Goal: Task Accomplishment & Management: Use online tool/utility

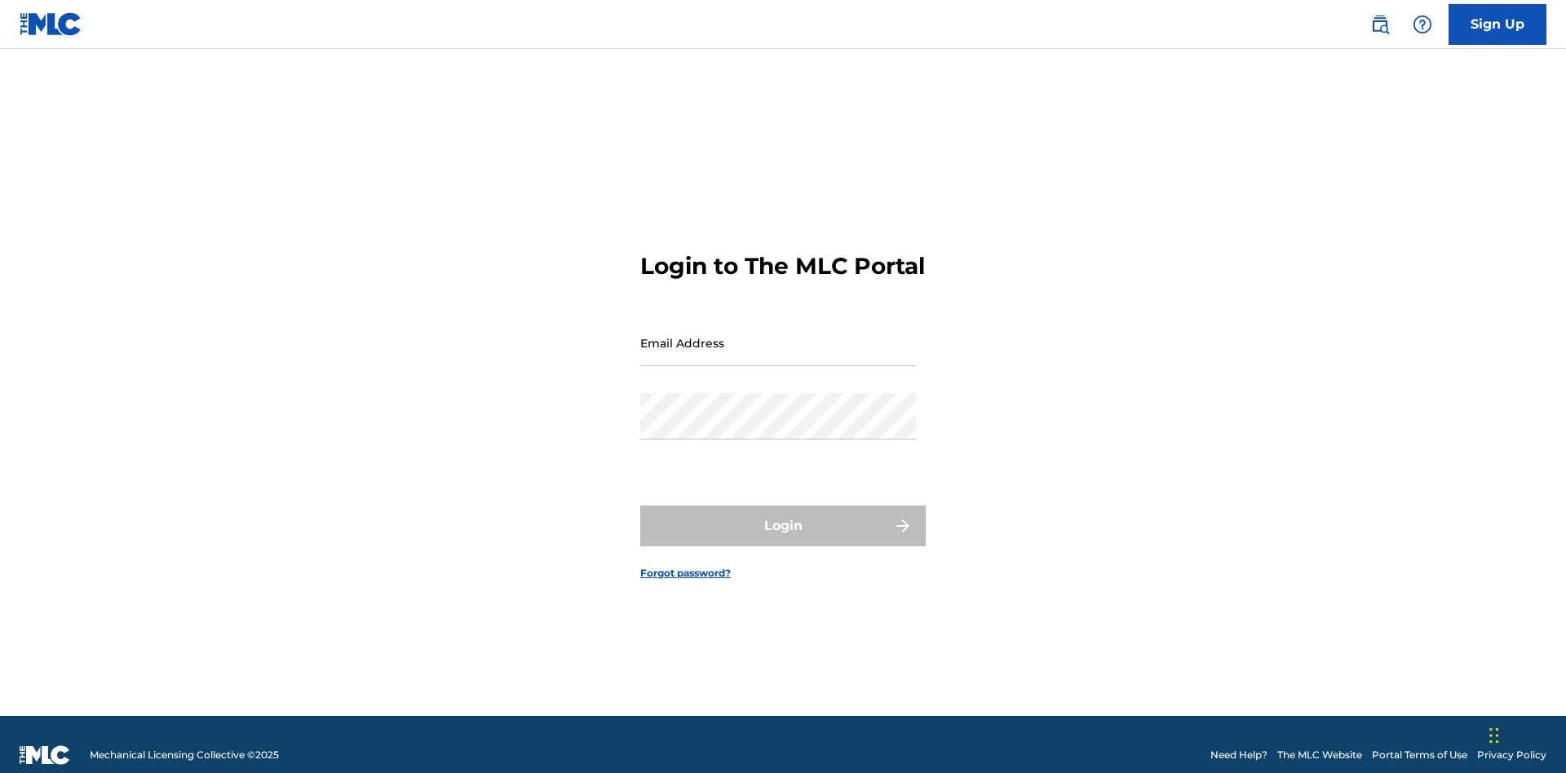
scroll to position [21, 0]
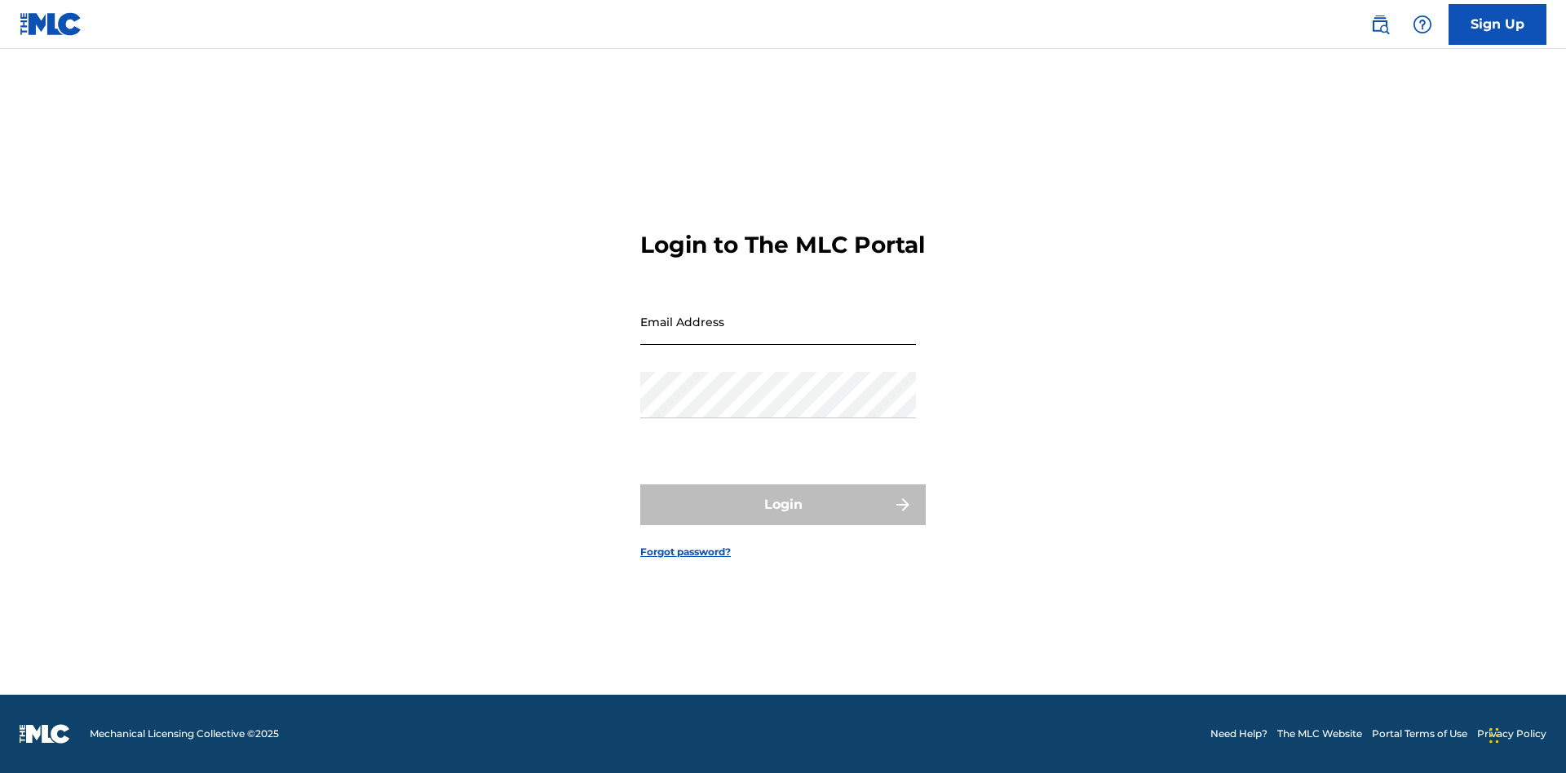
click at [778, 335] on input "Email Address" at bounding box center [778, 322] width 276 height 47
type input "Duke.McTesterson@gmail.com"
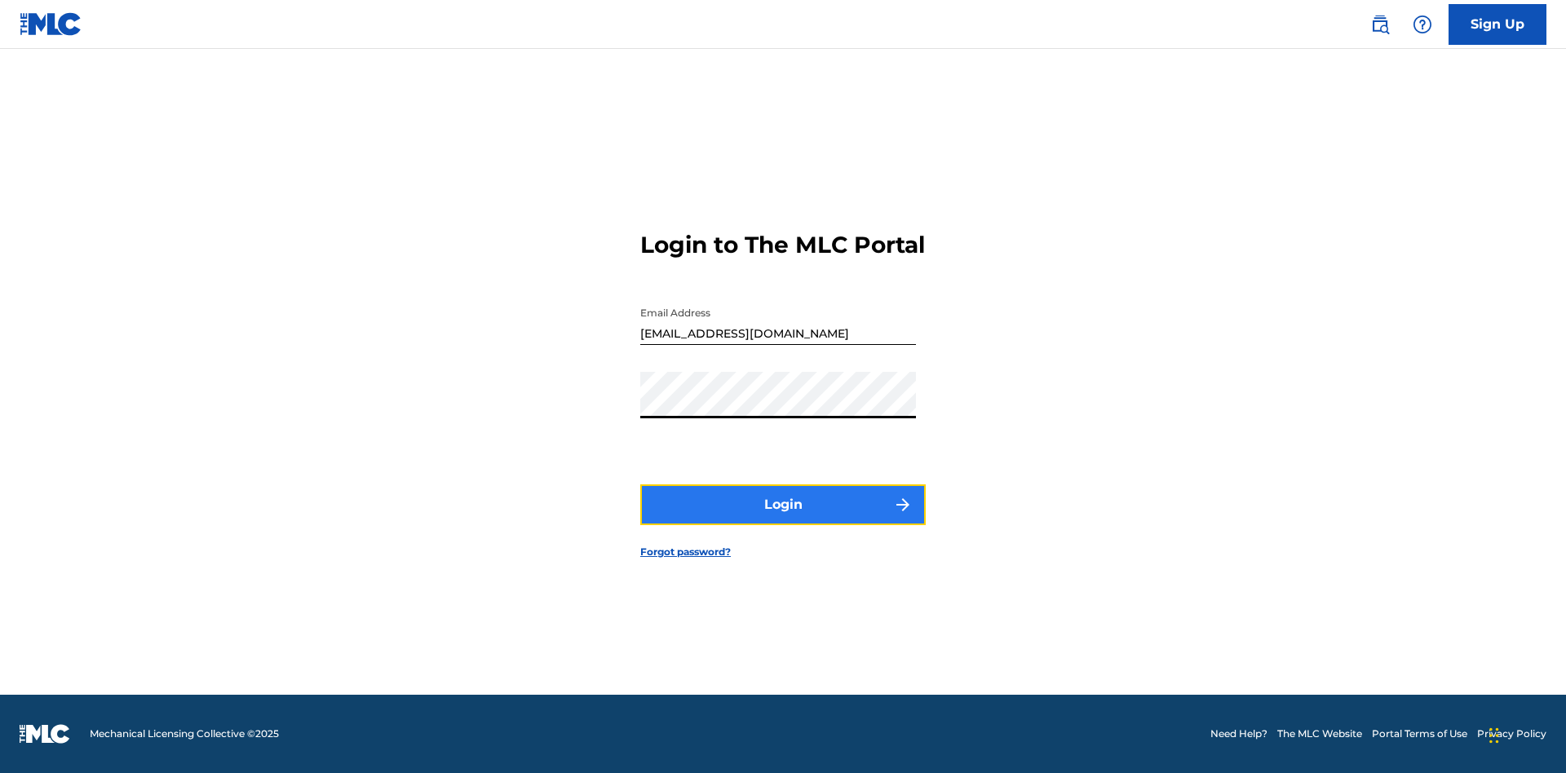
click at [783, 519] on button "Login" at bounding box center [783, 505] width 286 height 41
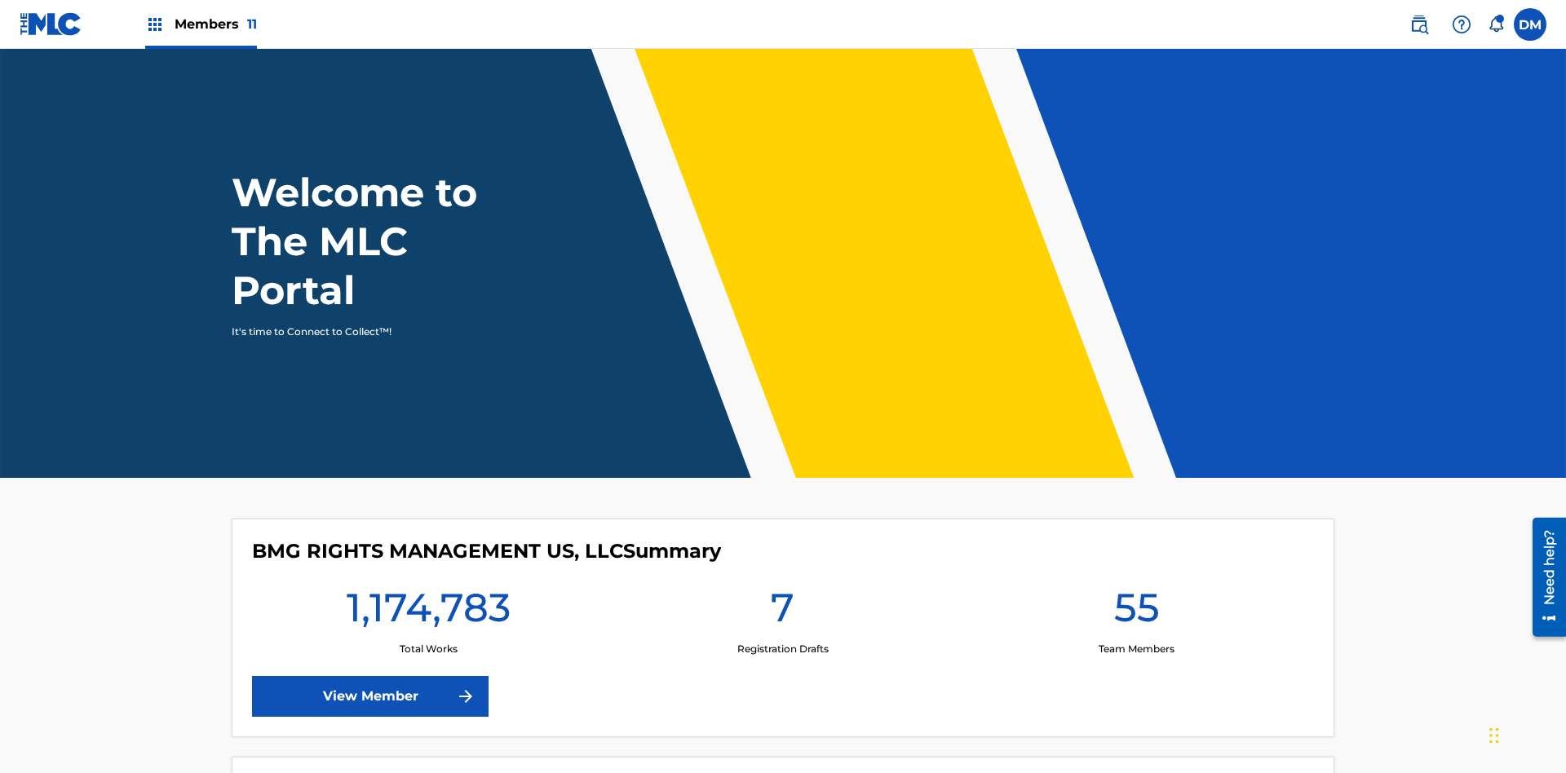
click at [201, 24] on span "Members 11" at bounding box center [216, 24] width 82 height 19
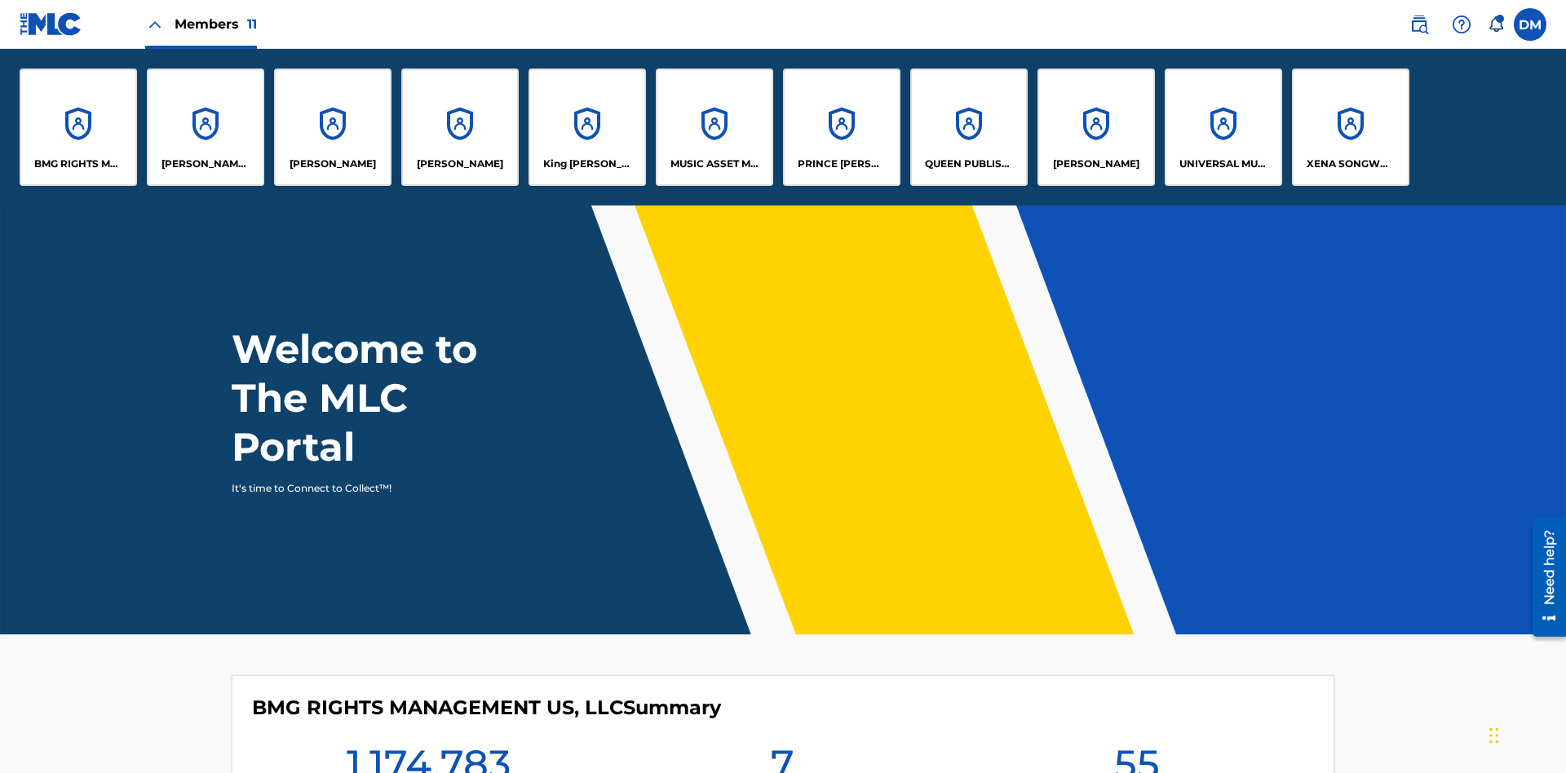
scroll to position [59, 0]
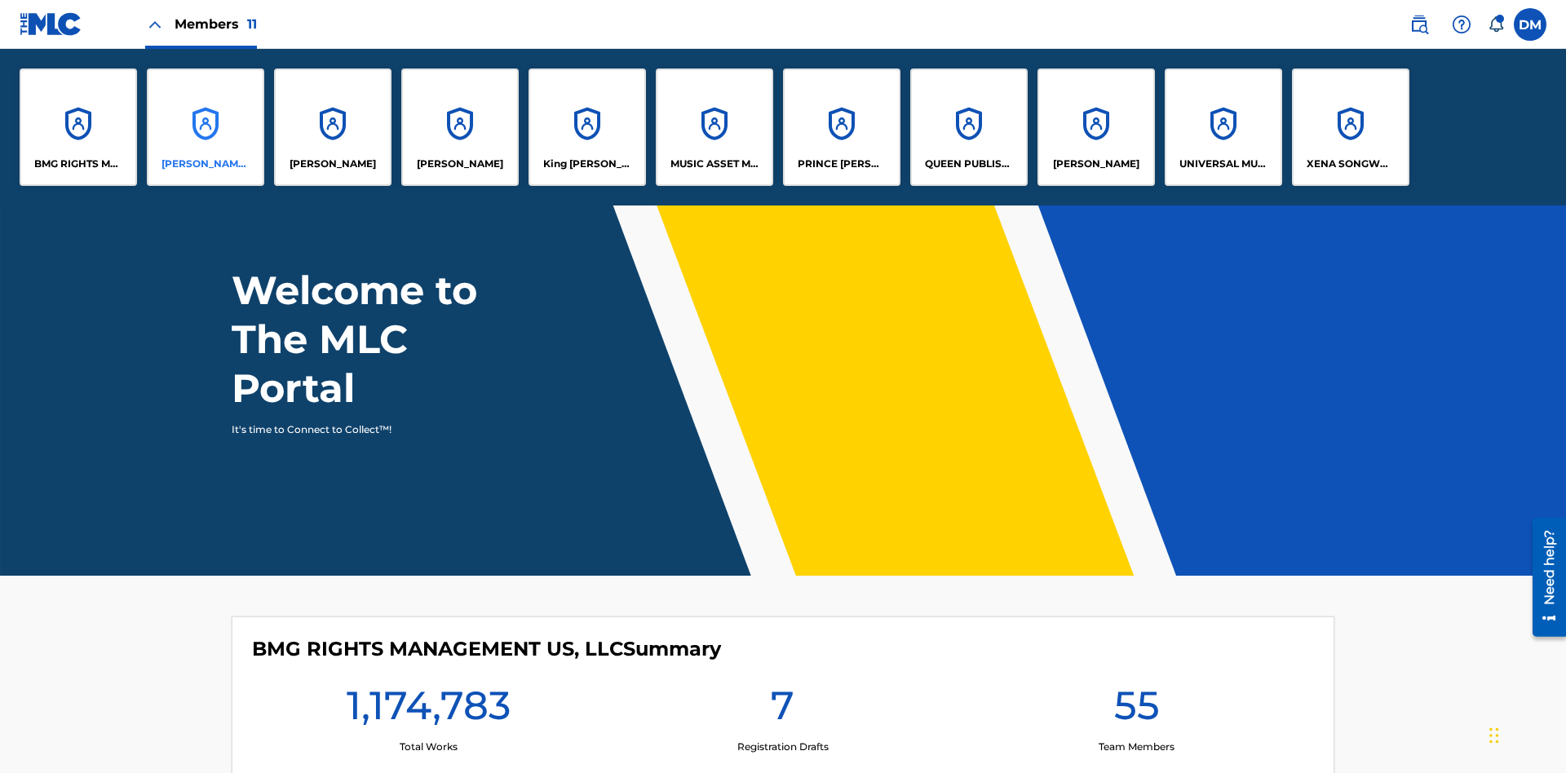
click at [206, 164] on p "CLEO SONGWRITER" at bounding box center [206, 164] width 89 height 15
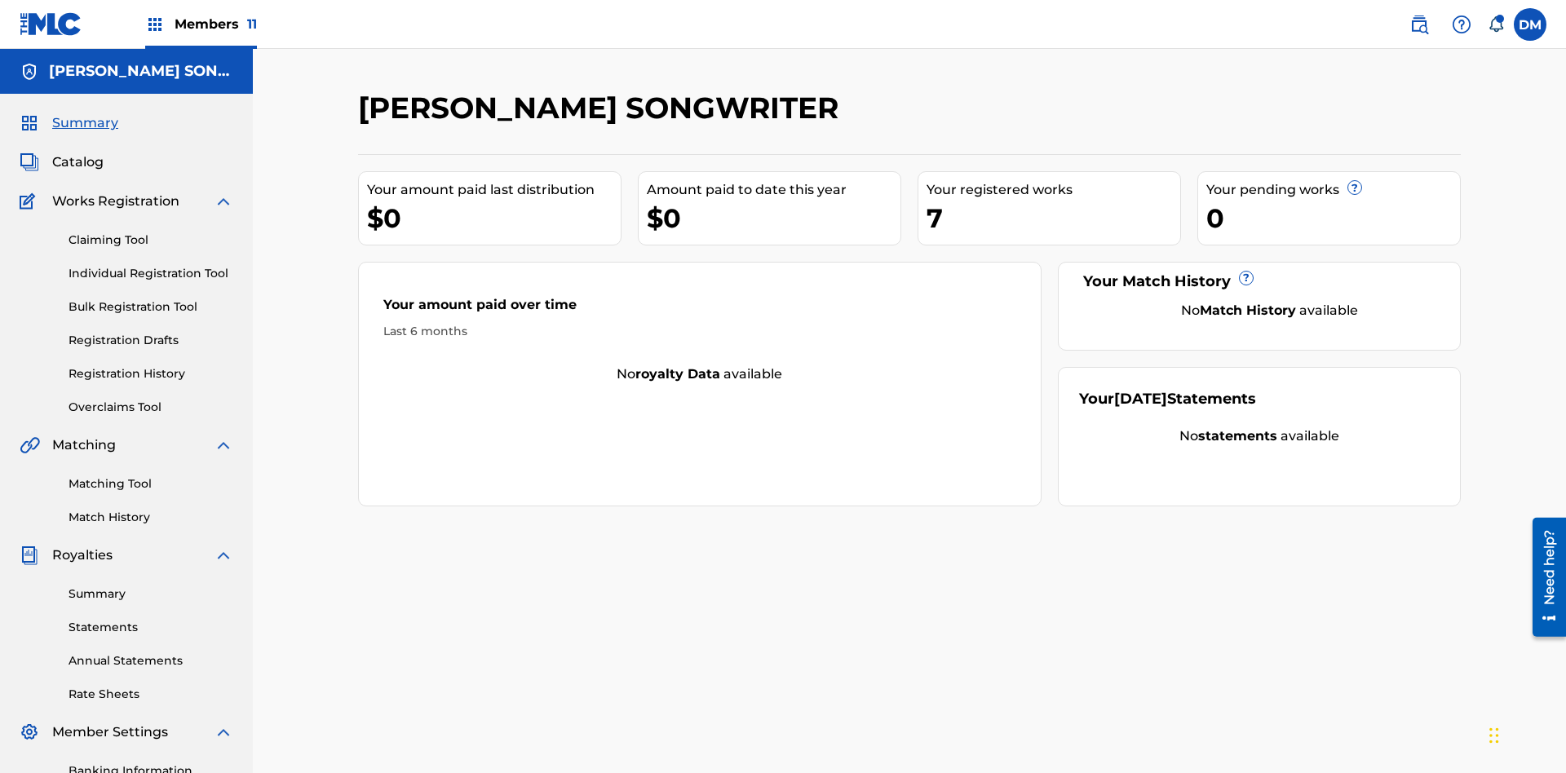
scroll to position [238, 0]
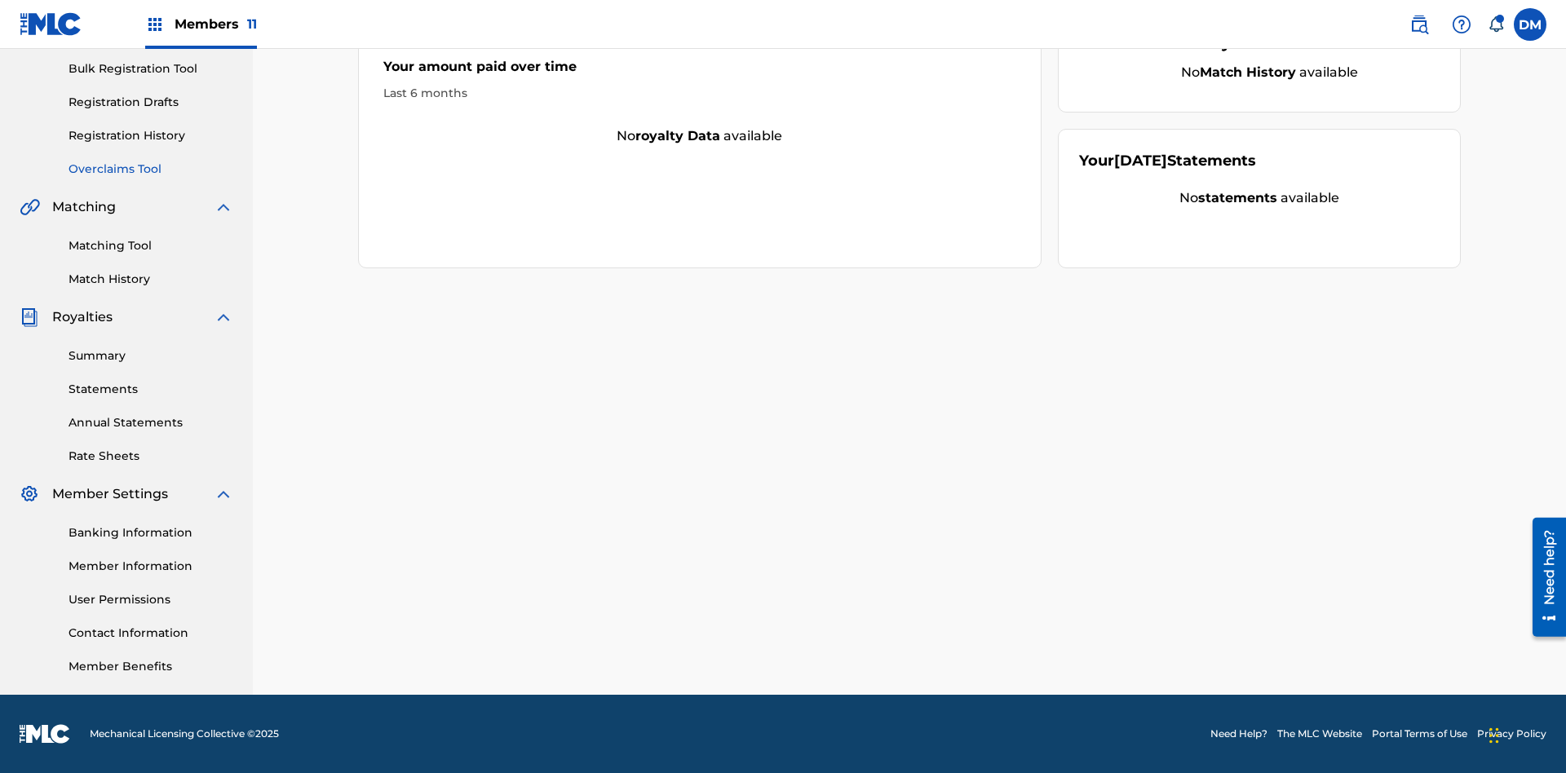
click at [151, 169] on link "Overclaims Tool" at bounding box center [151, 169] width 165 height 17
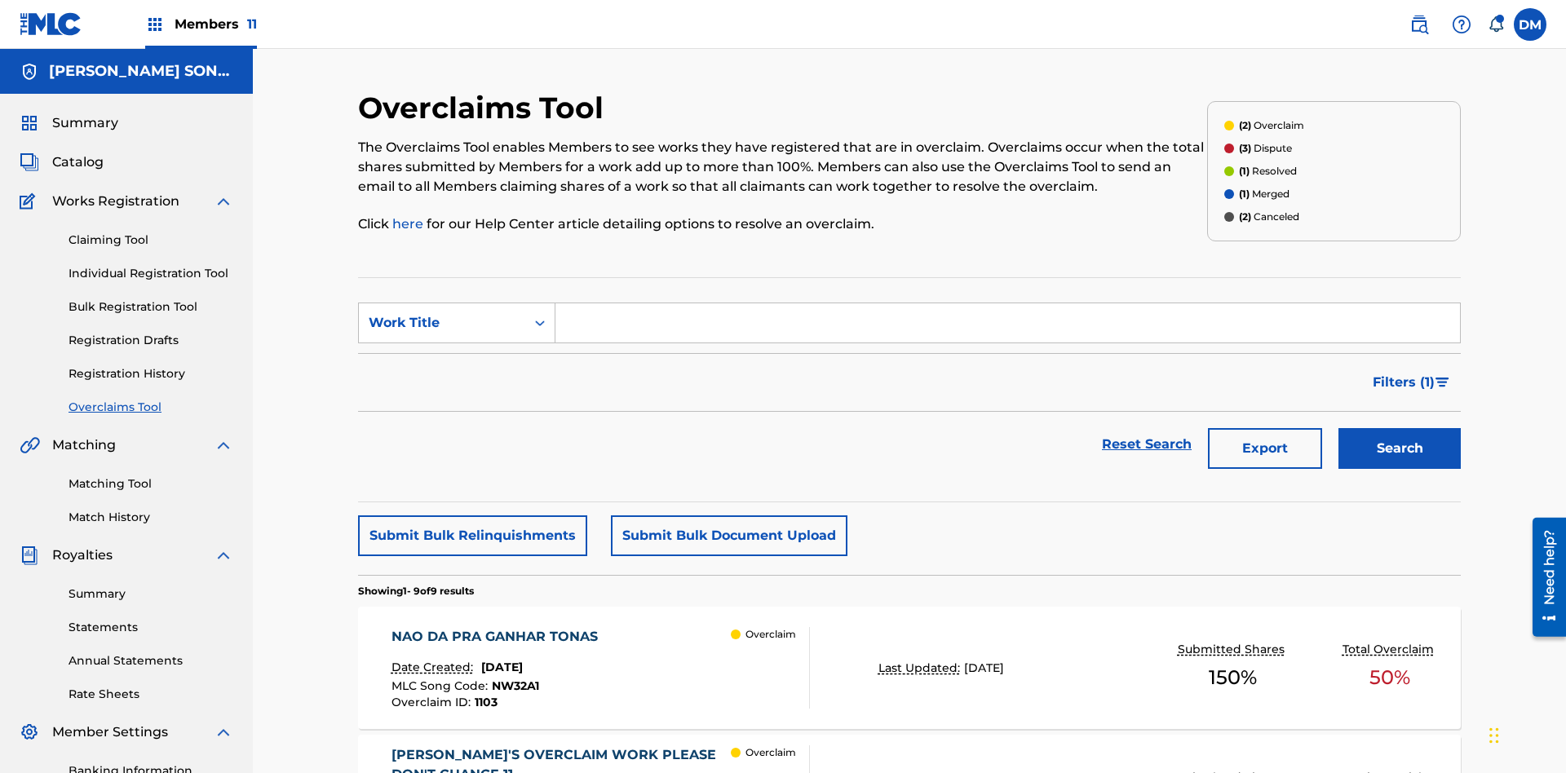
scroll to position [210, 0]
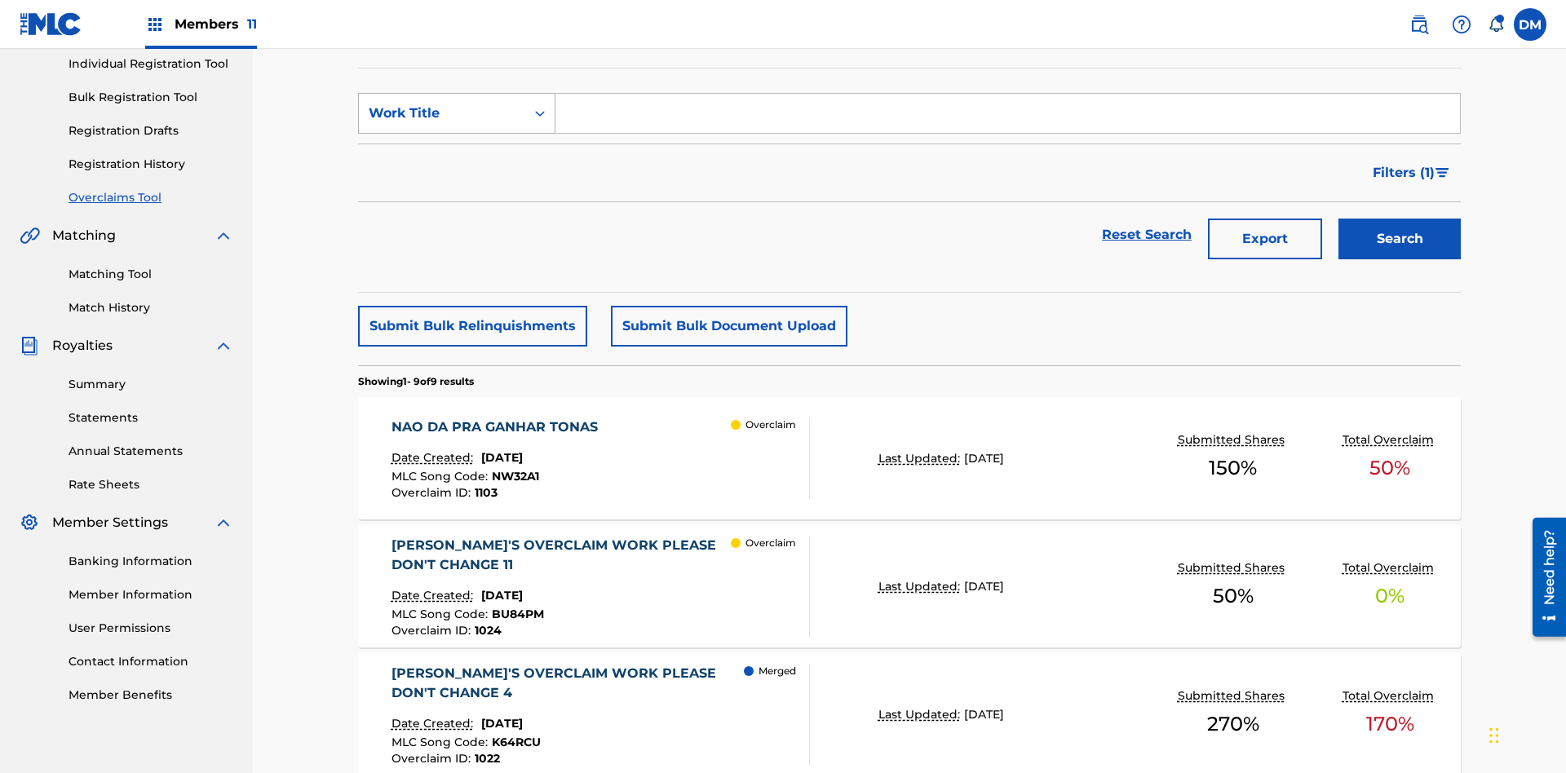
click at [442, 113] on div "Work Title" at bounding box center [442, 114] width 147 height 20
click at [457, 154] on div "MLC Song Code" at bounding box center [457, 154] width 196 height 41
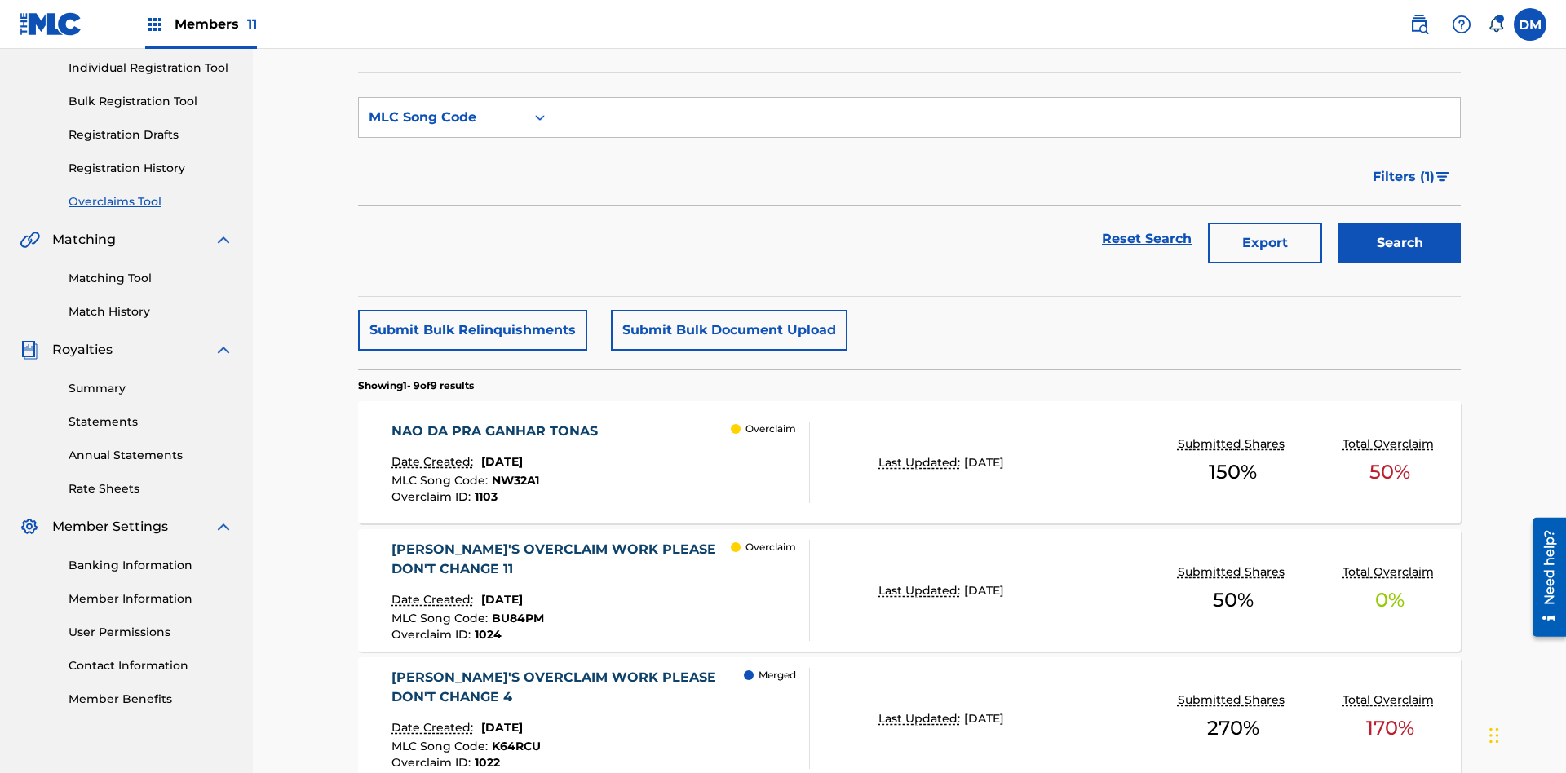
click at [1008, 117] on input "Search Form" at bounding box center [1008, 117] width 905 height 39
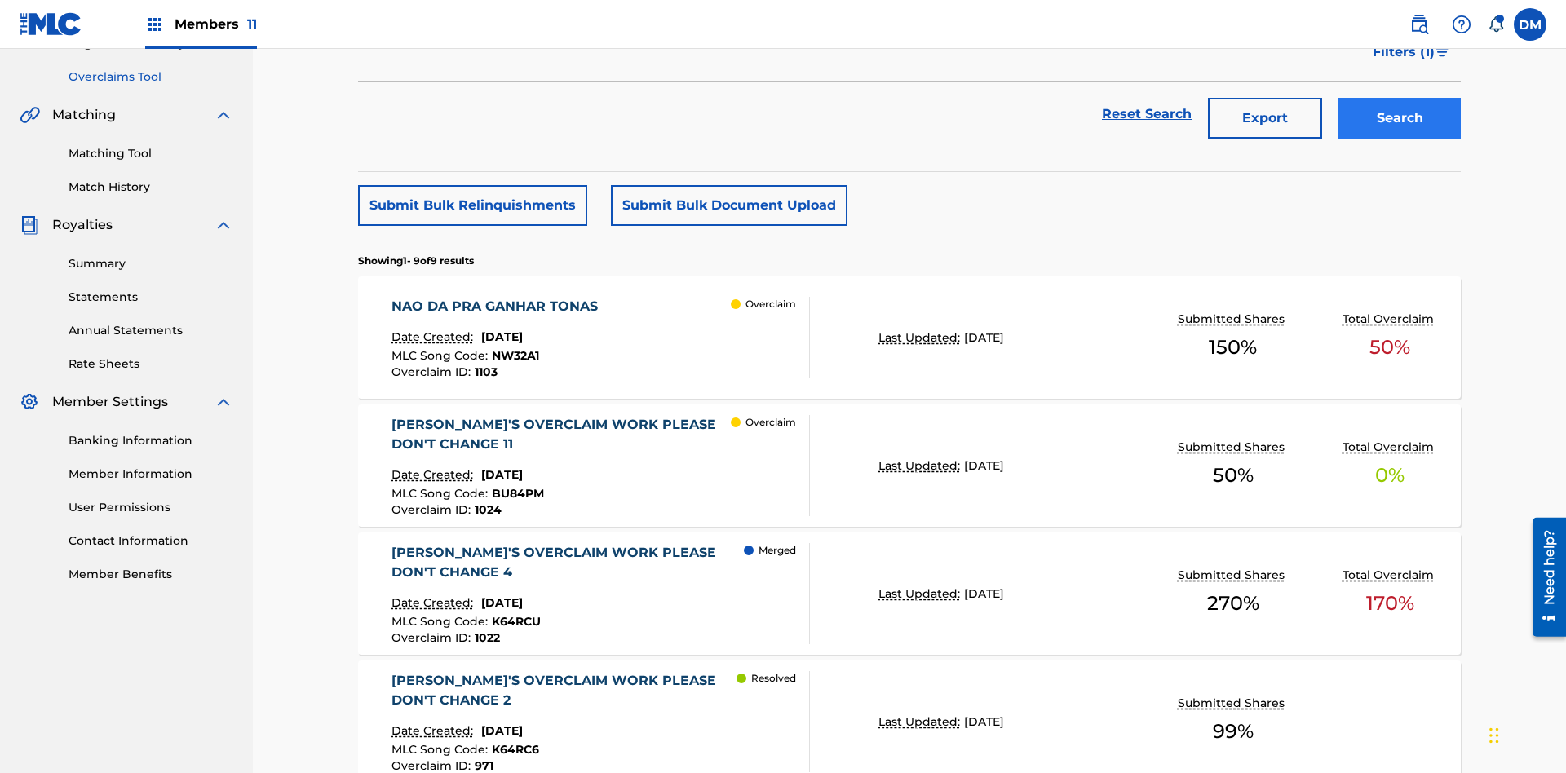
type input "K64KAN"
click at [1400, 118] on button "Search" at bounding box center [1400, 118] width 122 height 41
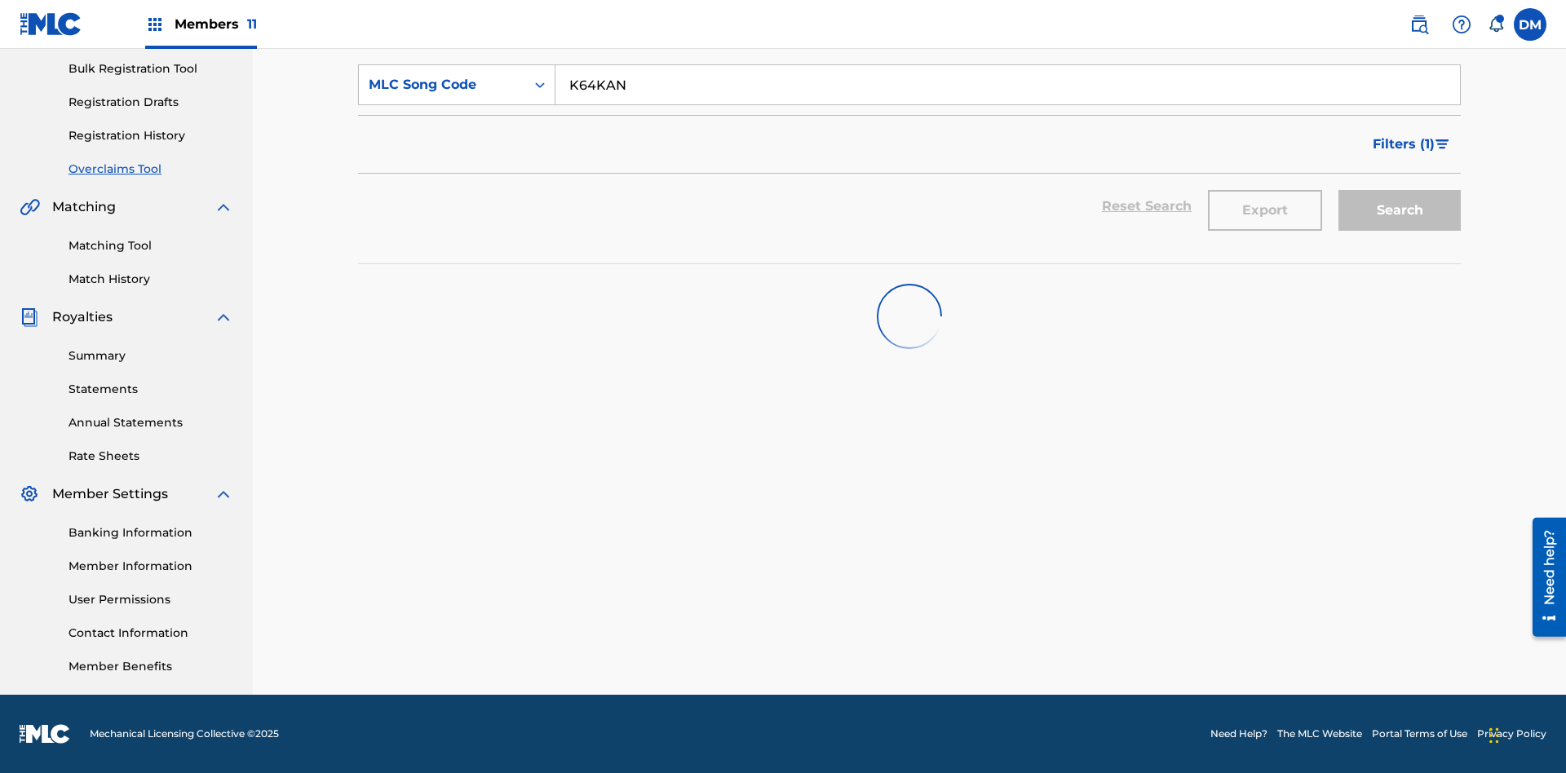
scroll to position [238, 0]
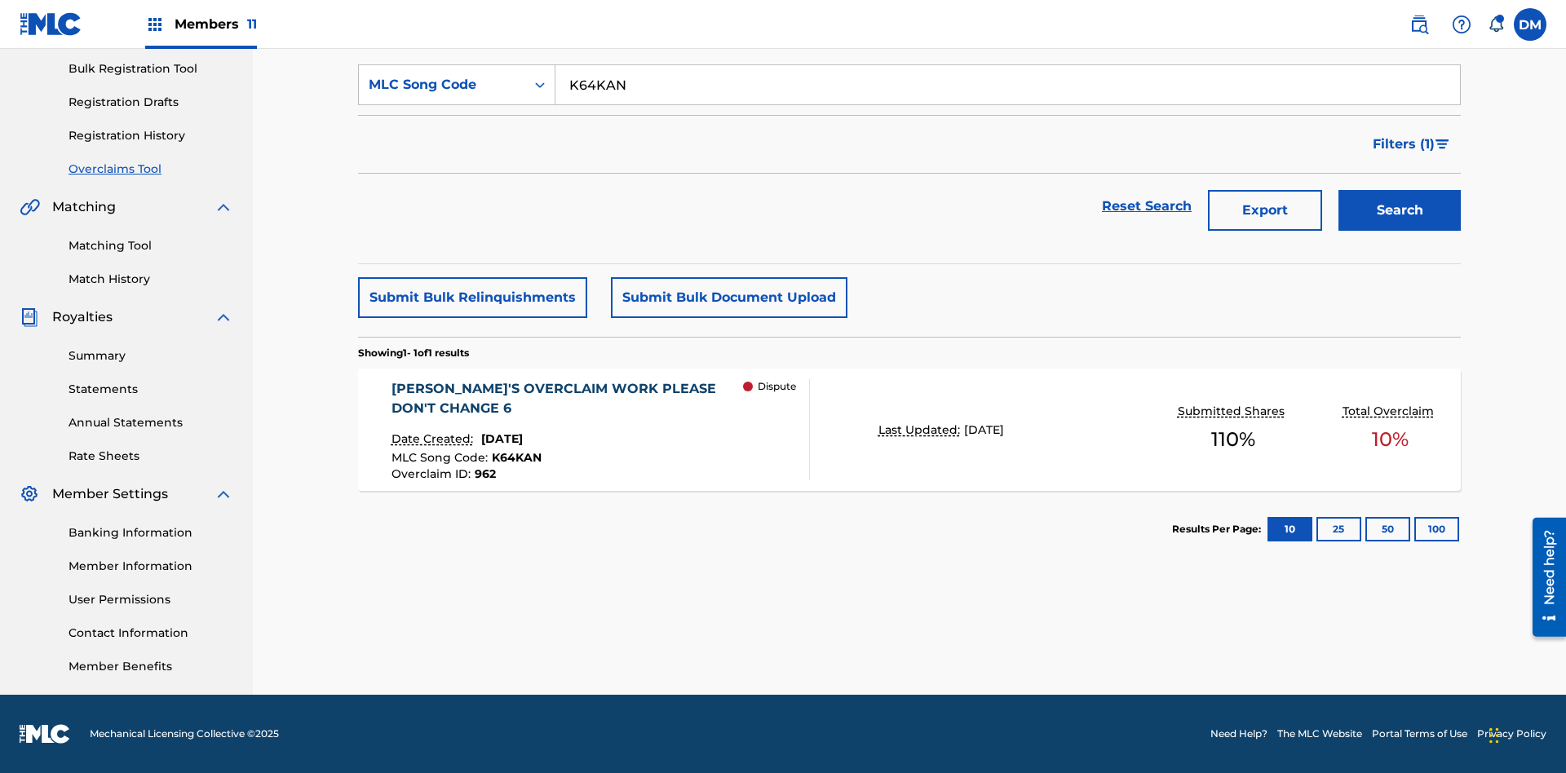
click at [517, 439] on span "June 17, 2024" at bounding box center [502, 439] width 42 height 15
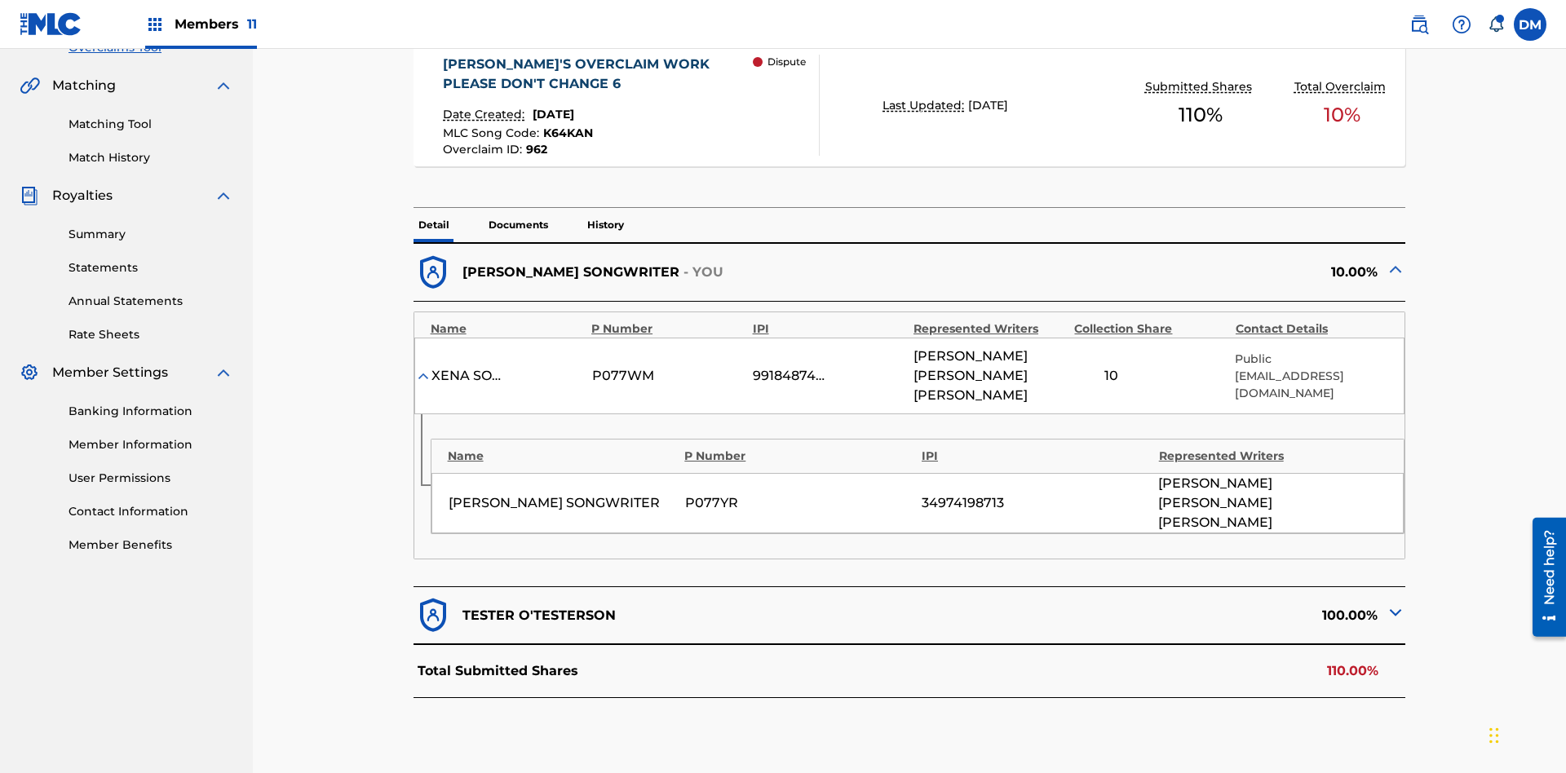
scroll to position [362, 0]
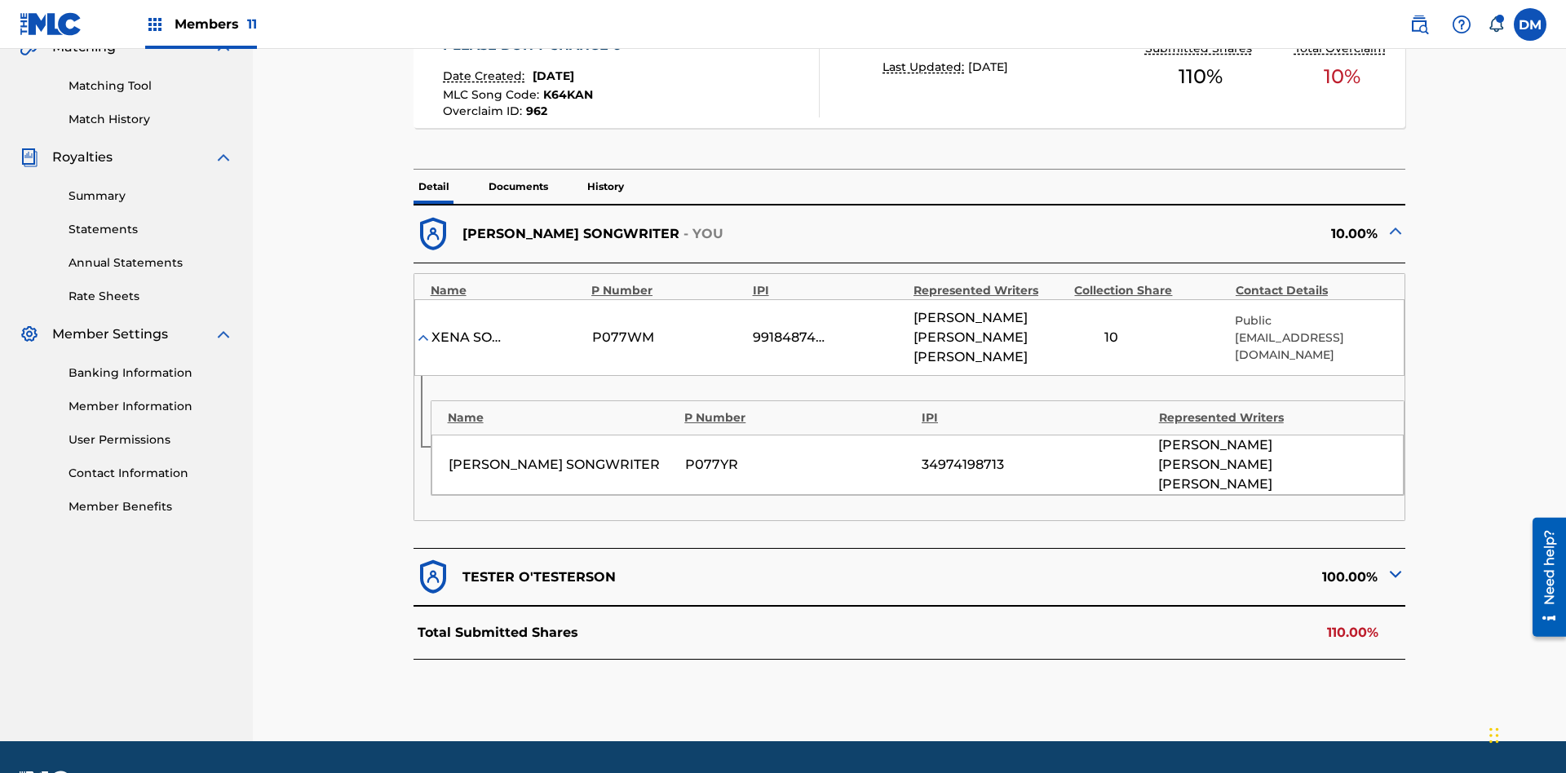
click at [1396, 565] on img at bounding box center [1396, 575] width 20 height 20
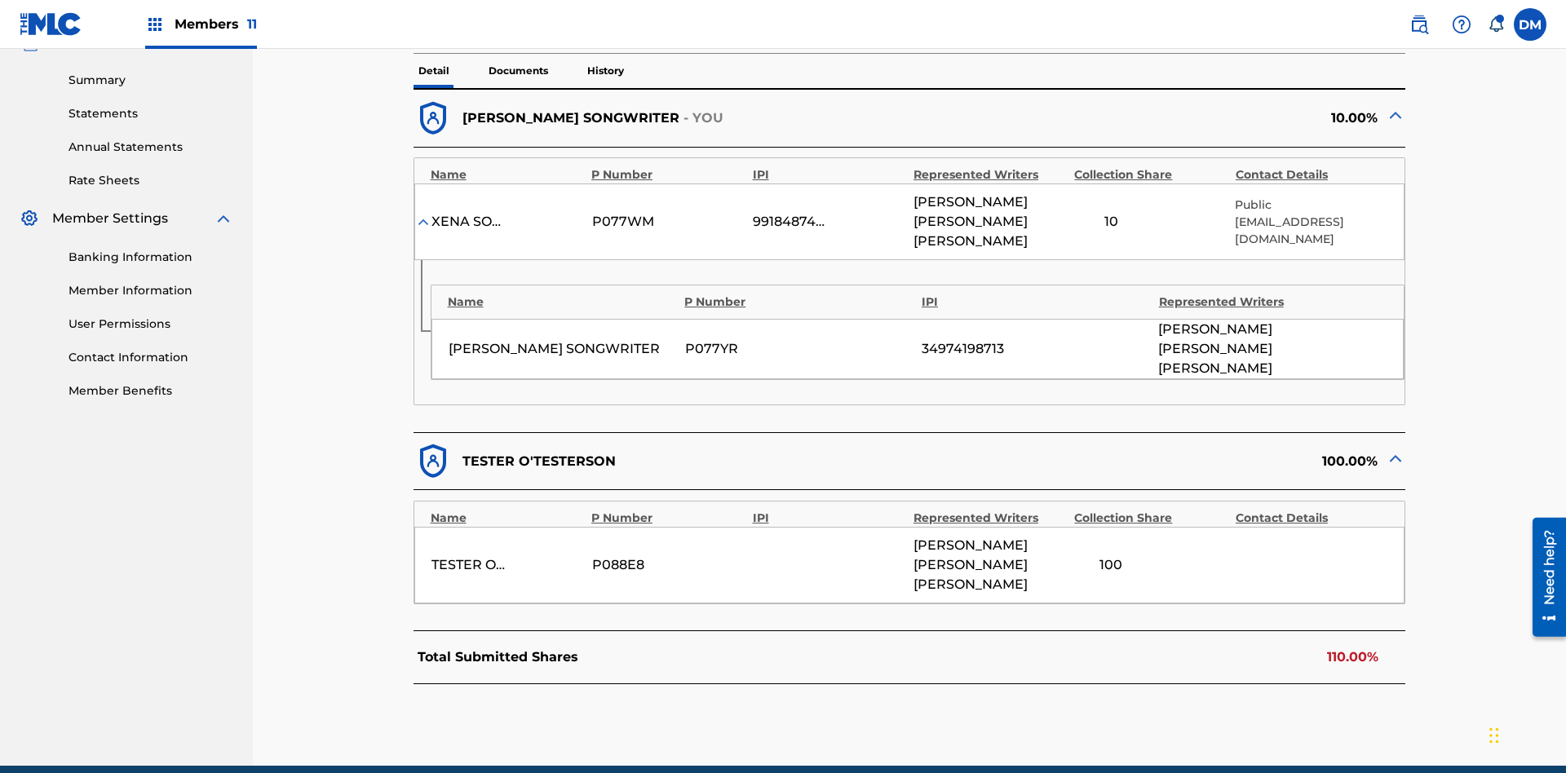
scroll to position [519, 0]
